Goal: Check status: Check status

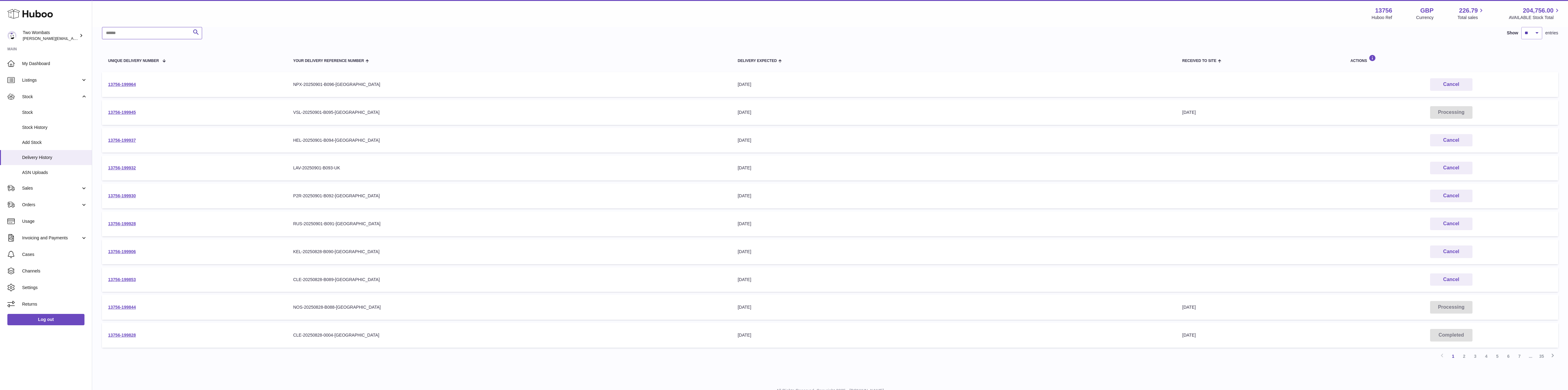
click at [124, 35] on input "text" at bounding box center [152, 33] width 100 height 12
click at [125, 35] on input "****" at bounding box center [152, 33] width 100 height 12
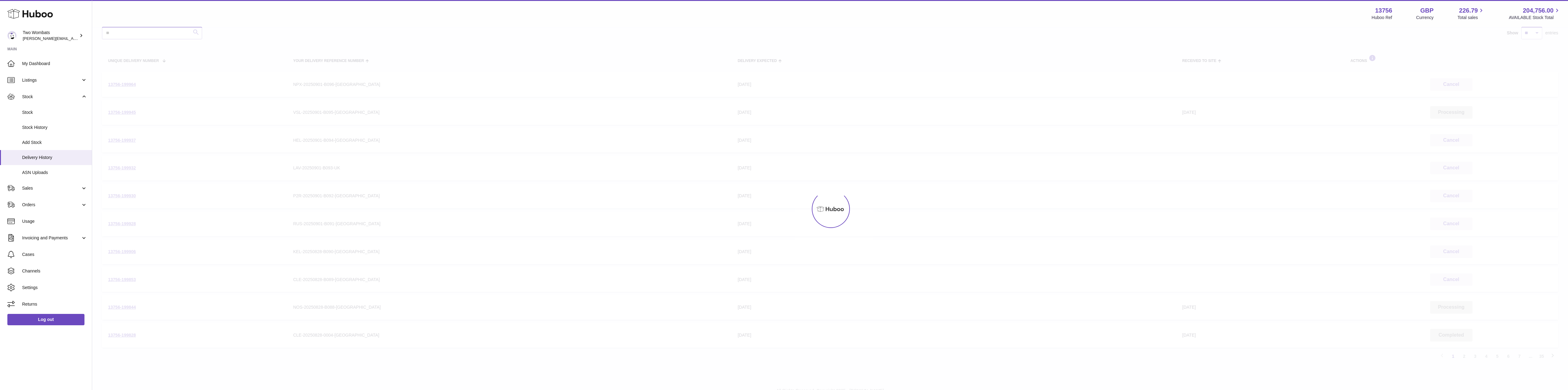
type input "*"
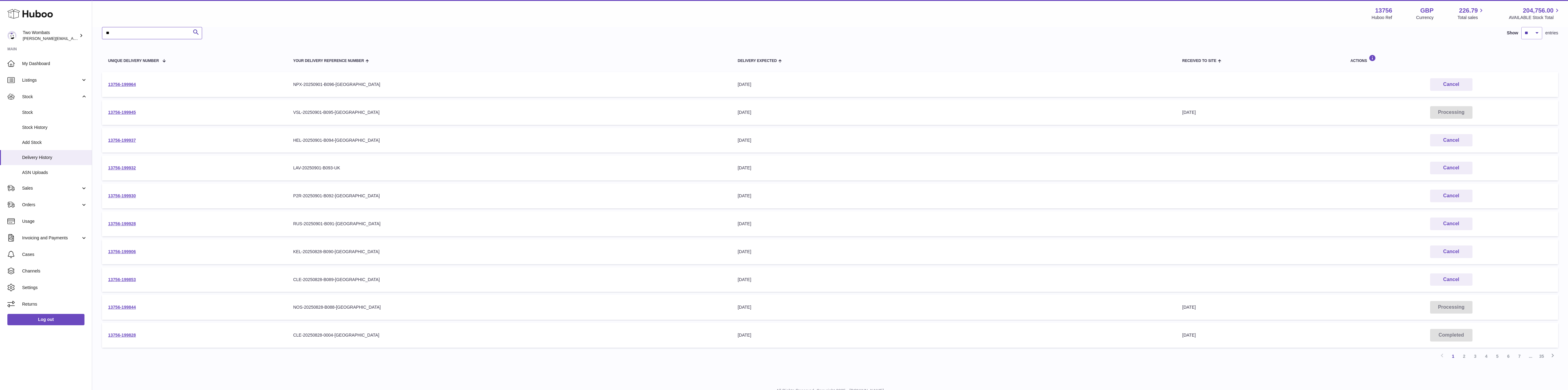
type input "*"
click at [1465, 355] on link "2" at bounding box center [1464, 356] width 11 height 11
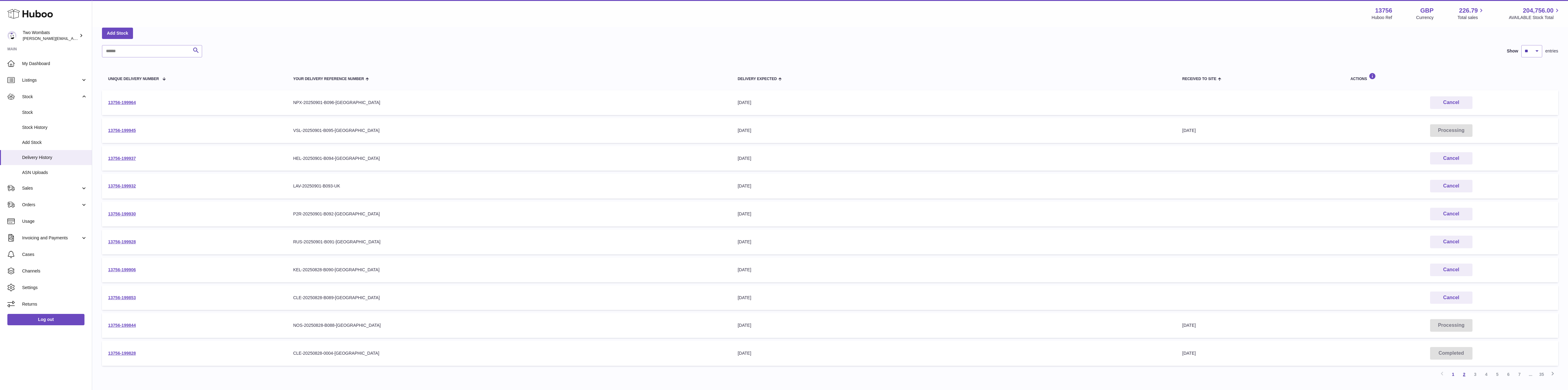
scroll to position [27, 0]
click at [1476, 378] on link "3" at bounding box center [1475, 378] width 11 height 11
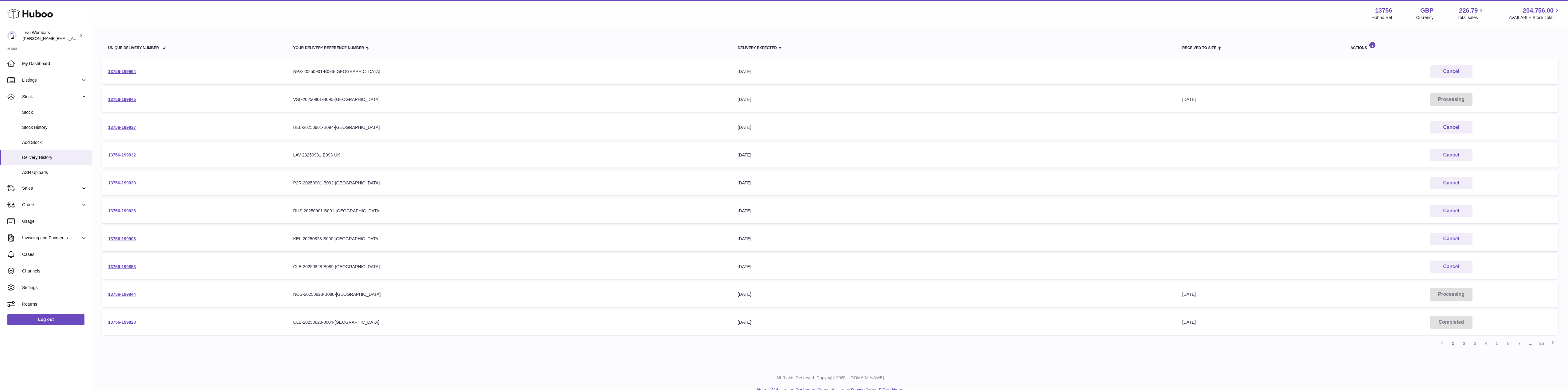
scroll to position [63, 0]
click at [1475, 342] on link "3" at bounding box center [1475, 343] width 11 height 11
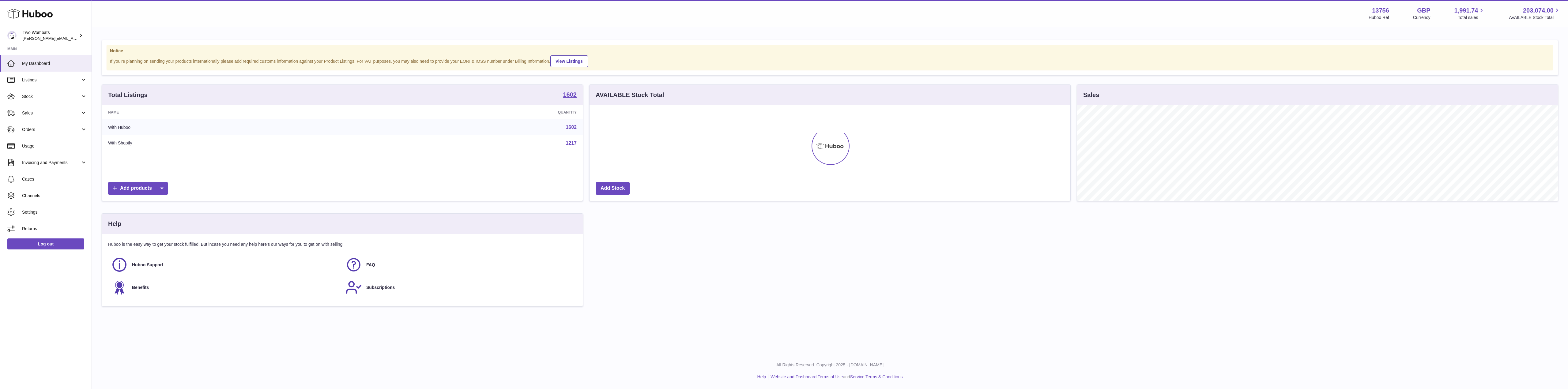
scroll to position [96, 481]
click at [83, 114] on link "Sales" at bounding box center [46, 113] width 91 height 16
click at [81, 157] on link "Orders" at bounding box center [46, 159] width 91 height 16
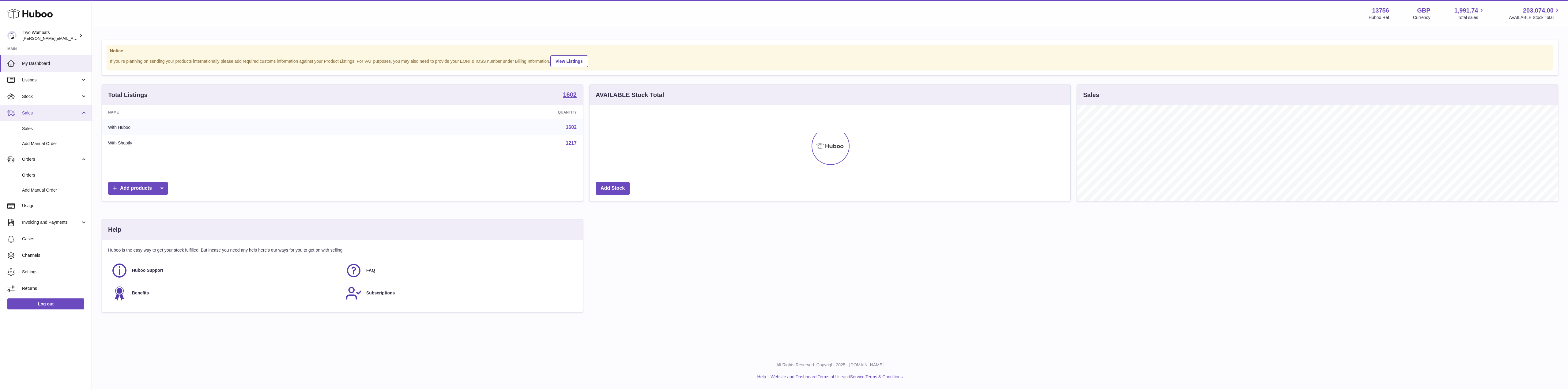
click at [78, 115] on span "Sales" at bounding box center [51, 113] width 58 height 6
click at [83, 100] on link "Stock" at bounding box center [46, 96] width 91 height 16
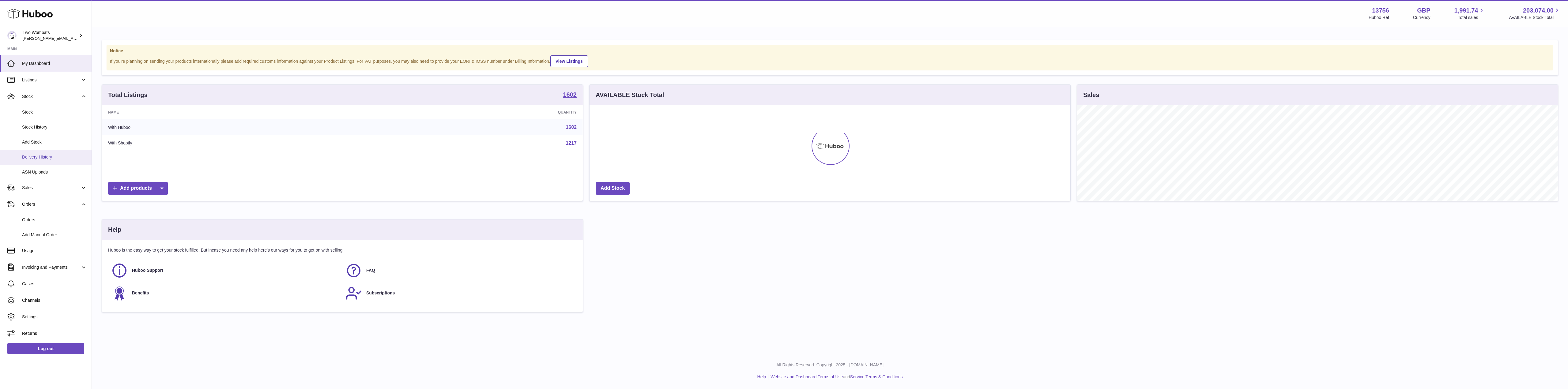
click at [57, 155] on span "Delivery History" at bounding box center [54, 158] width 65 height 6
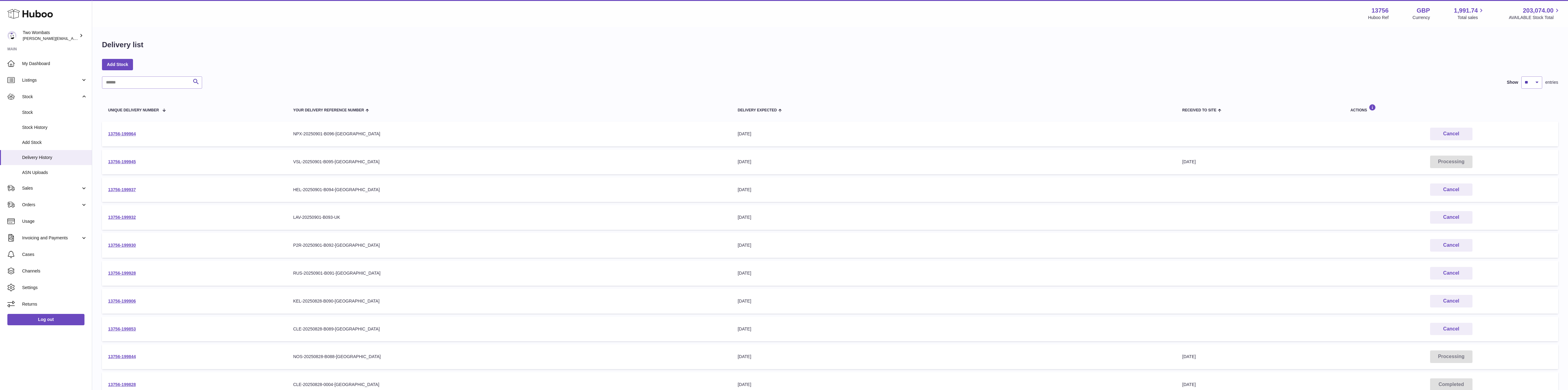
scroll to position [74, 0]
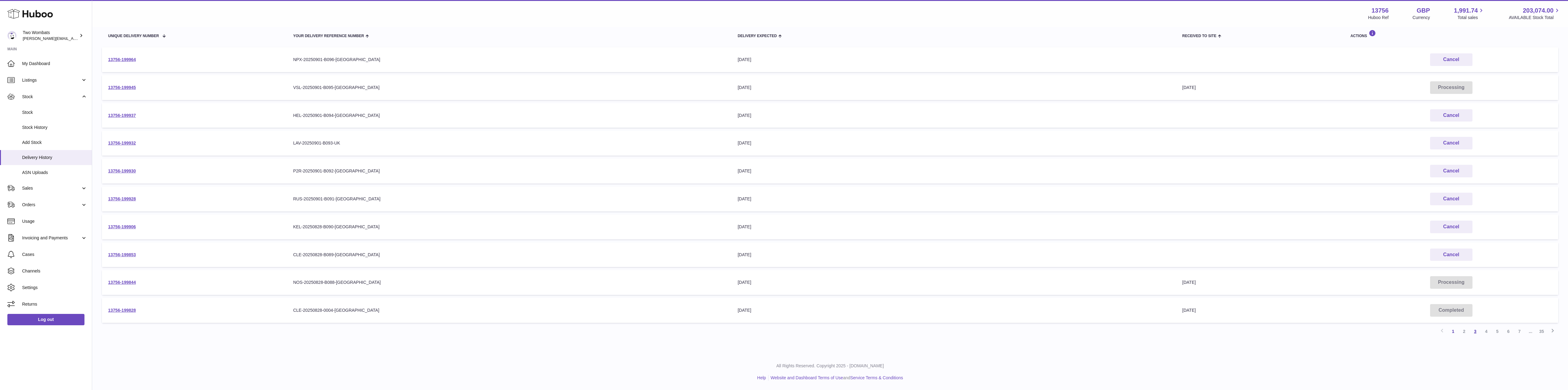
click at [1476, 333] on link "3" at bounding box center [1475, 331] width 11 height 11
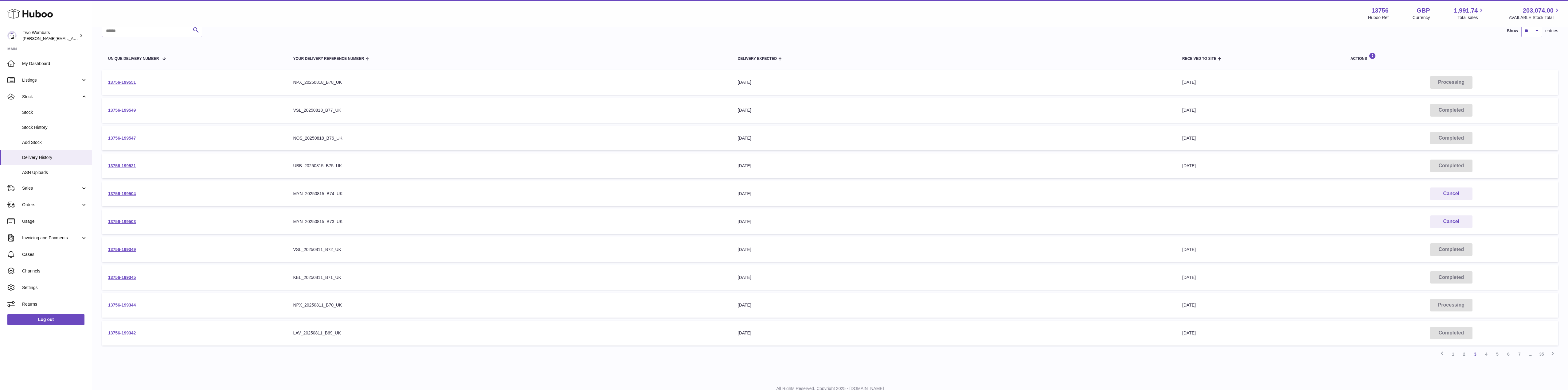
scroll to position [52, 0]
click at [1489, 354] on link "4" at bounding box center [1487, 354] width 11 height 11
click at [1495, 354] on link "5" at bounding box center [1498, 356] width 11 height 11
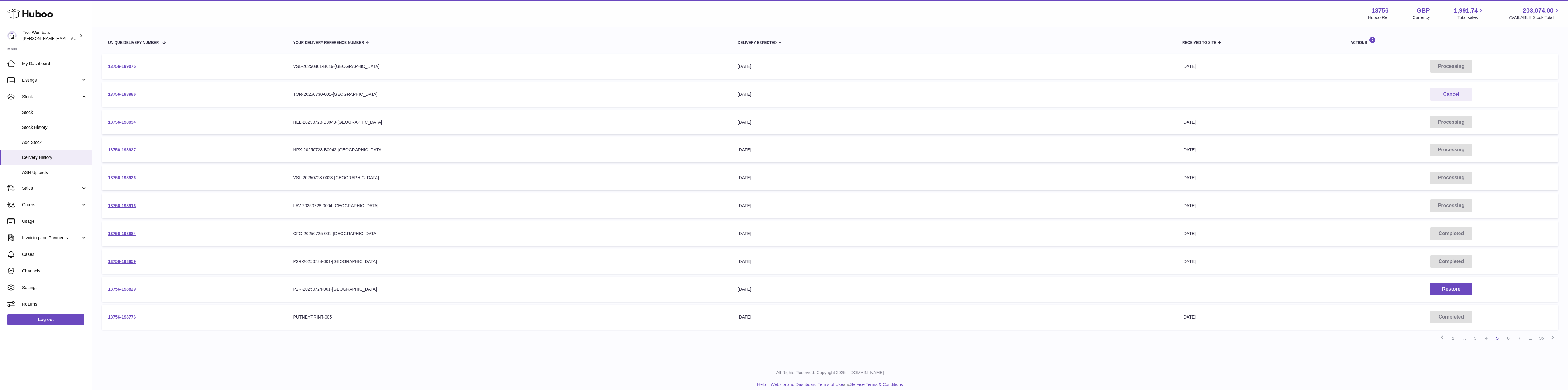
scroll to position [68, 0]
click at [1464, 338] on span "..." at bounding box center [1464, 338] width 11 height 11
click at [1453, 338] on link "1" at bounding box center [1453, 338] width 11 height 11
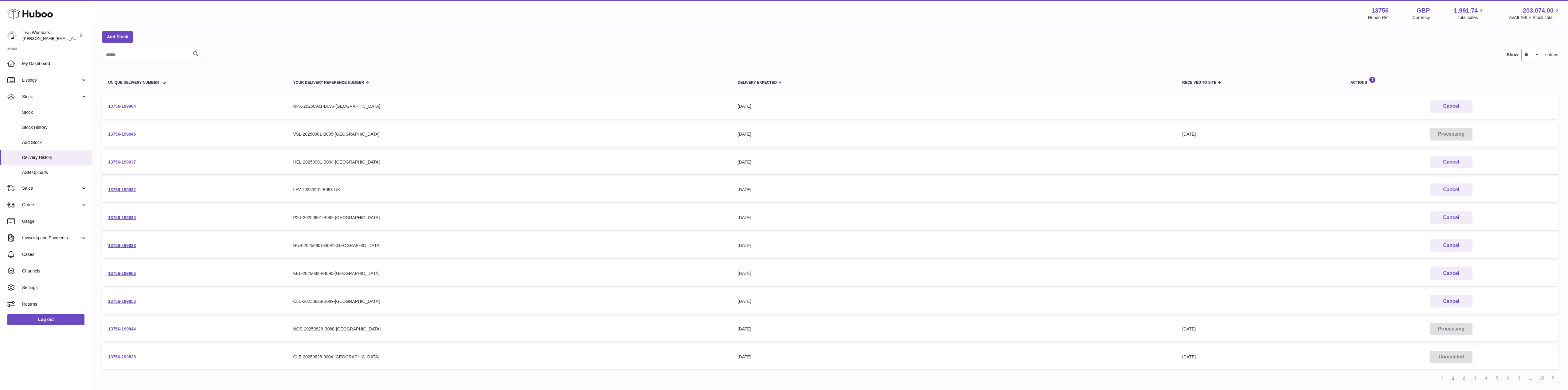
scroll to position [56, 0]
